Goal: Navigation & Orientation: Find specific page/section

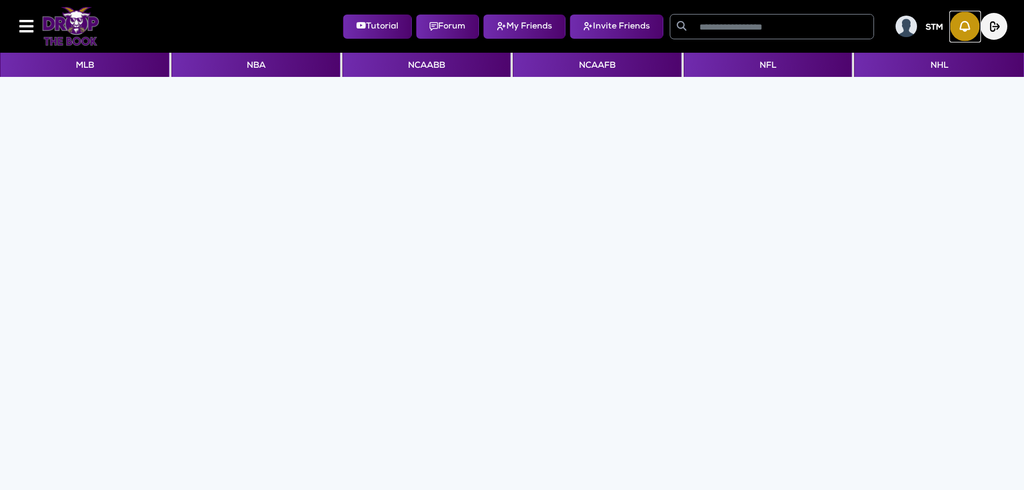
click at [960, 31] on img "button" at bounding box center [966, 27] width 30 height 30
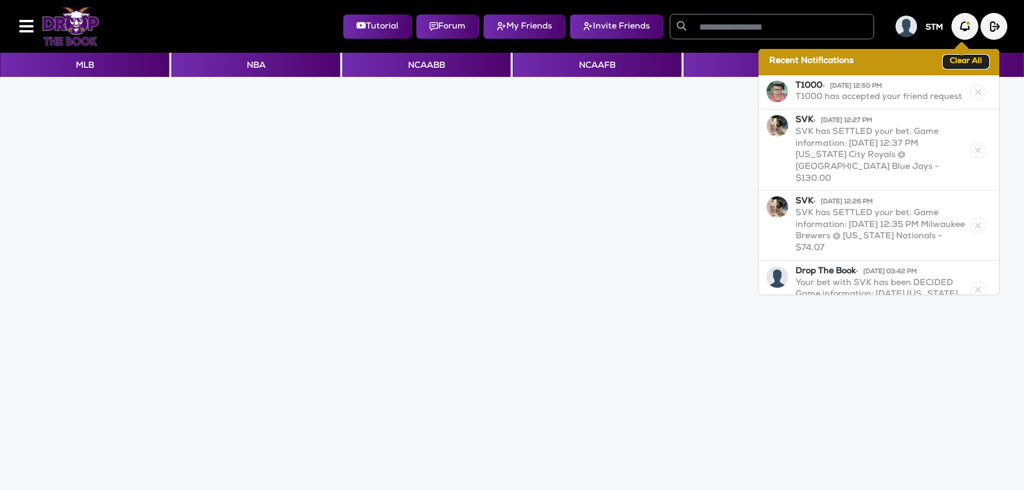
click at [960, 62] on button "Clear All" at bounding box center [966, 61] width 45 height 13
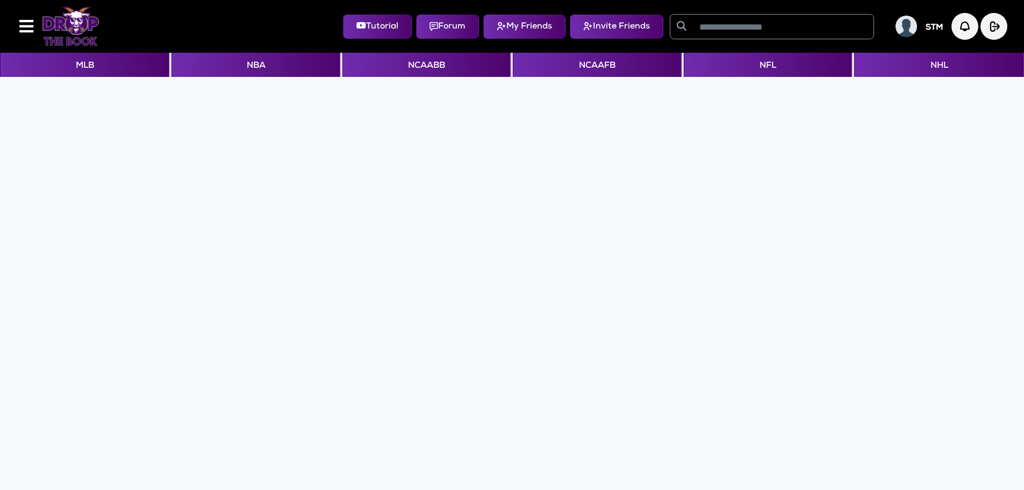
click at [69, 38] on img at bounding box center [71, 26] width 58 height 39
click at [71, 35] on img at bounding box center [71, 26] width 58 height 39
click at [34, 32] on div at bounding box center [73, 26] width 108 height 44
click at [26, 33] on icon at bounding box center [26, 26] width 14 height 16
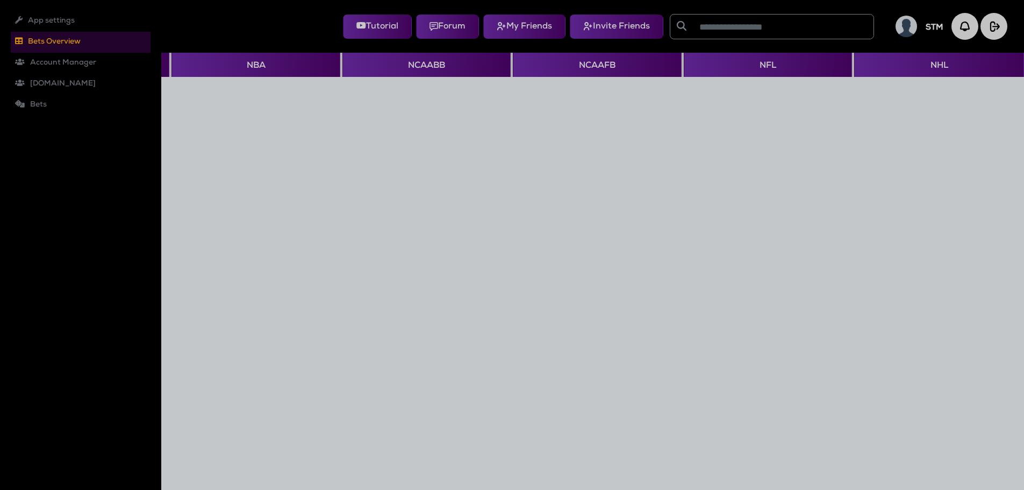
click at [44, 42] on li "Bets Overview" at bounding box center [81, 42] width 140 height 21
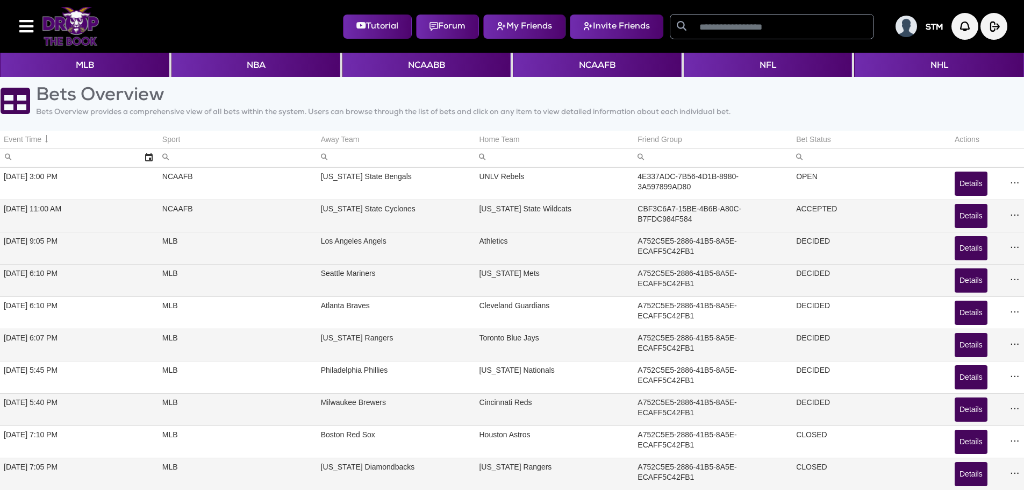
scroll to position [48, 0]
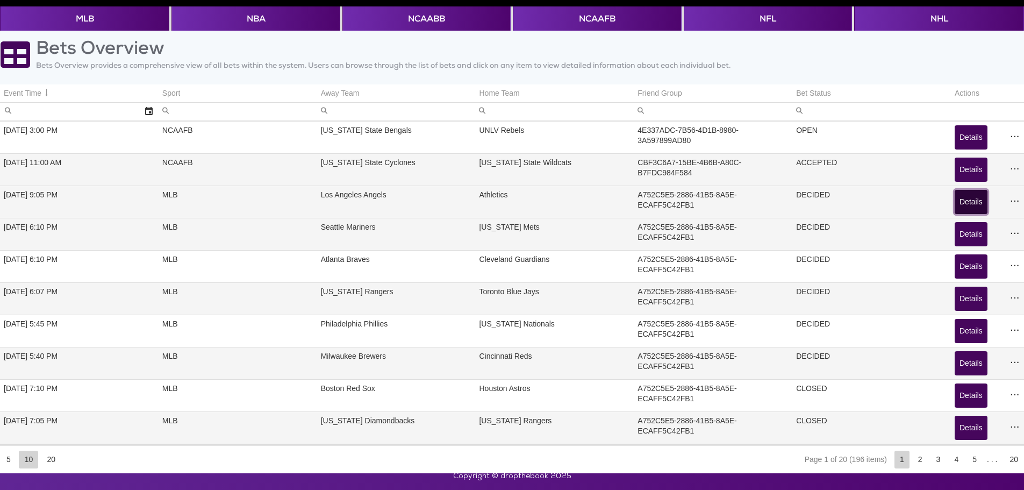
click at [969, 203] on button "Details" at bounding box center [971, 202] width 33 height 24
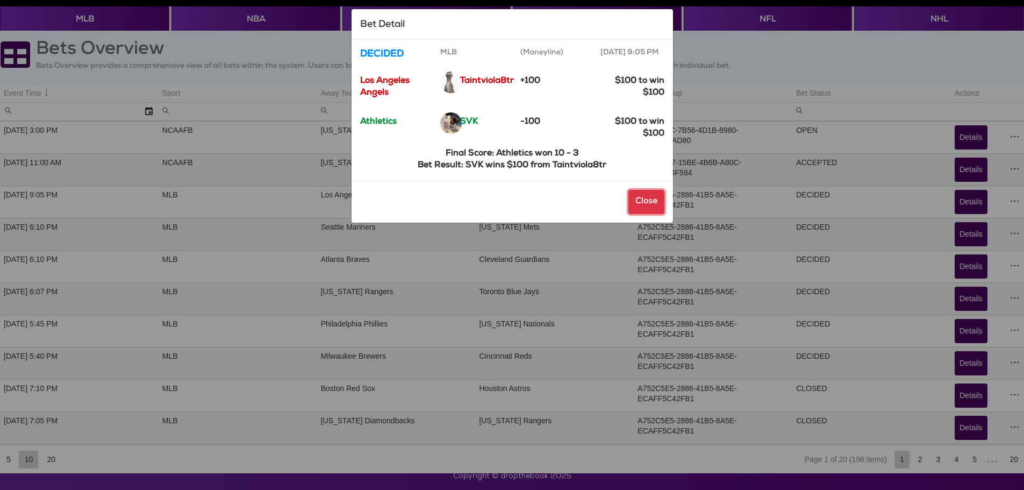
click at [652, 210] on button "Close" at bounding box center [647, 202] width 36 height 24
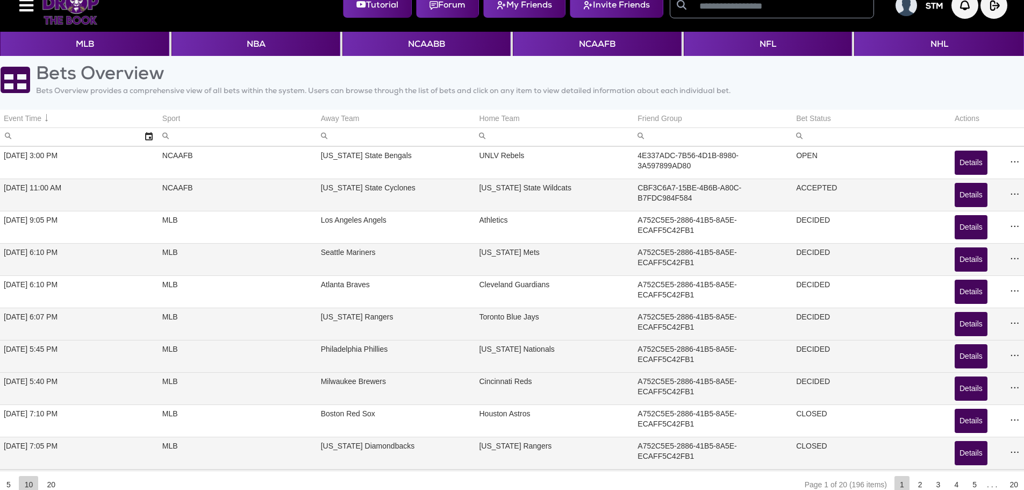
scroll to position [0, 0]
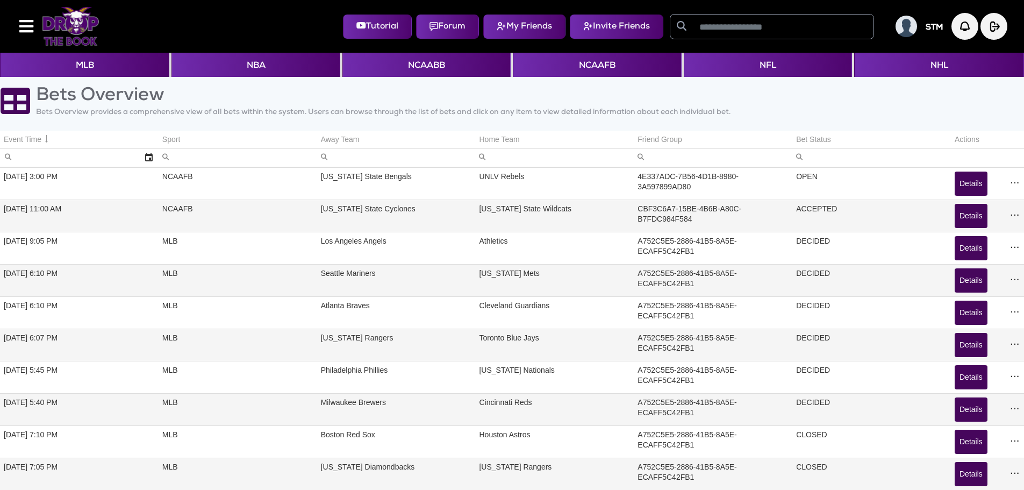
click at [24, 22] on icon at bounding box center [26, 26] width 14 height 16
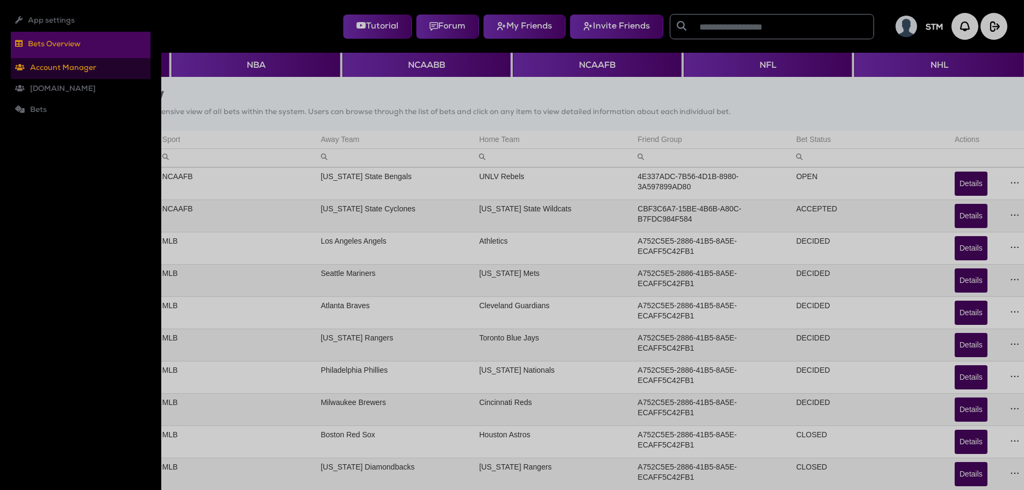
click at [41, 70] on li "Account Manager Roles Users" at bounding box center [81, 68] width 140 height 21
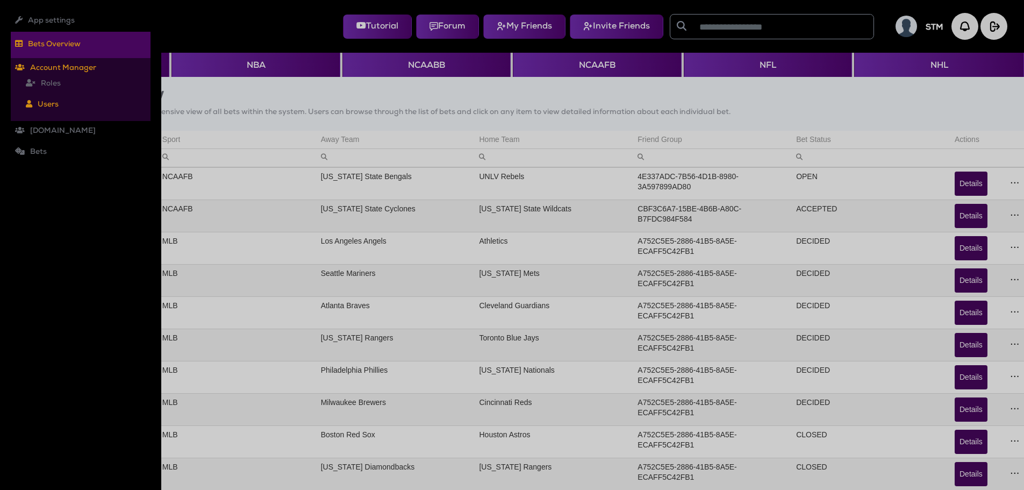
click at [43, 102] on li "Users" at bounding box center [86, 105] width 129 height 21
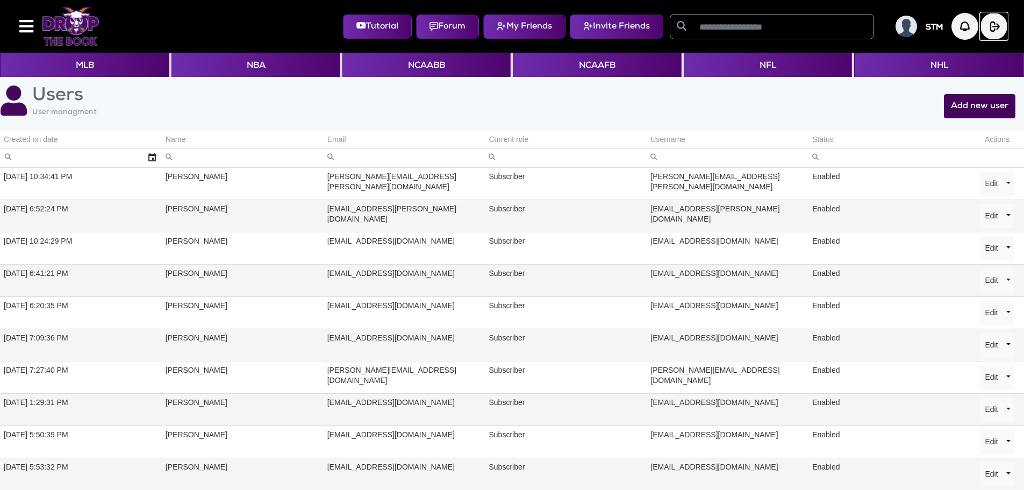
click at [993, 29] on img "button" at bounding box center [994, 26] width 27 height 27
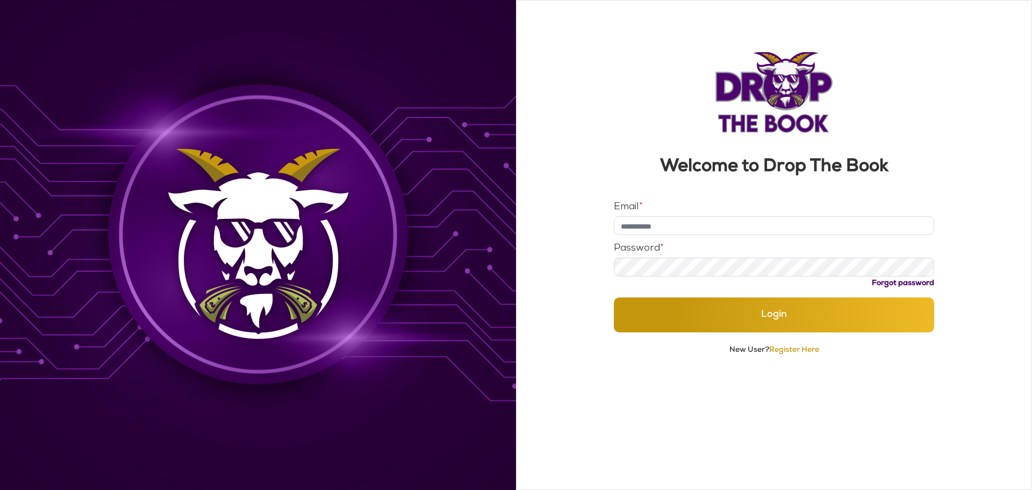
type input "**********"
